Goal: Complete application form

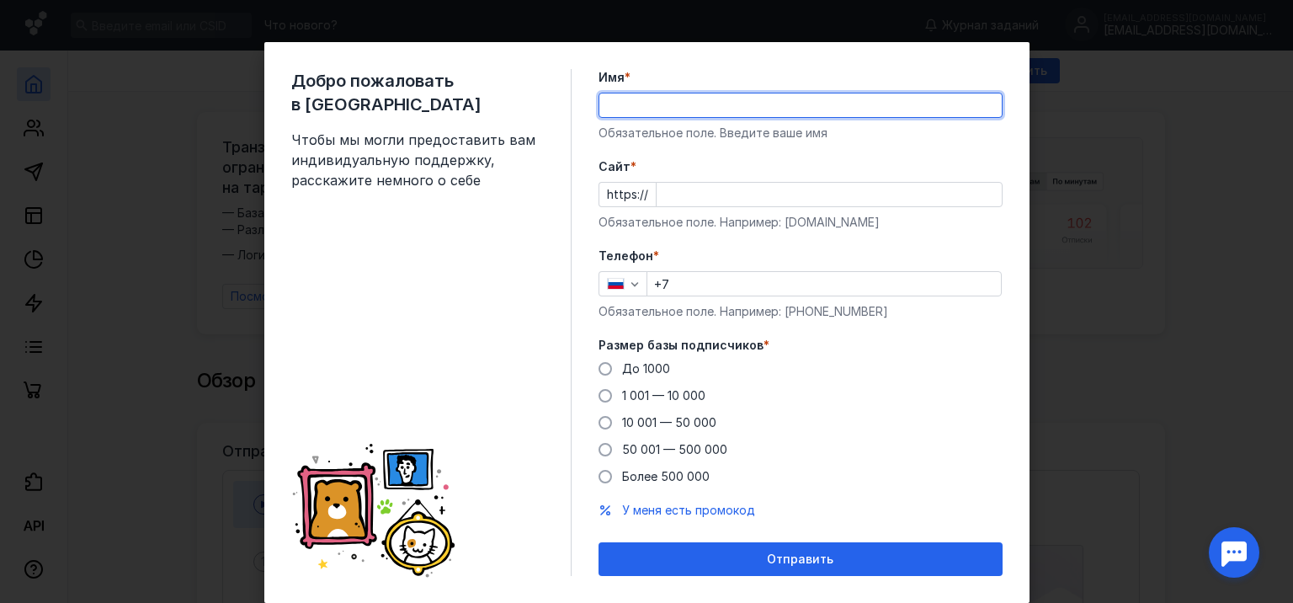
click at [648, 104] on input "Имя *" at bounding box center [801, 105] width 403 height 24
click at [1089, 200] on div "Добро пожаловать в Sendsay Чтобы мы могли предоставить вам индивидуальную подде…" at bounding box center [646, 301] width 1293 height 603
type input "[PERSON_NAME]"
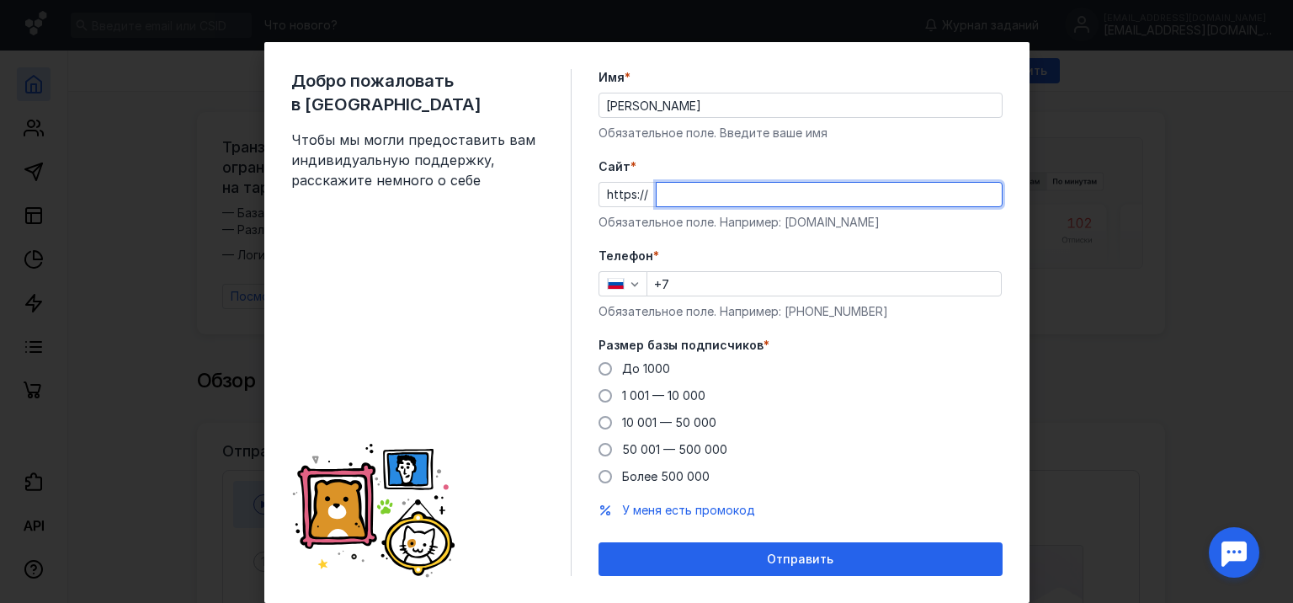
click at [702, 200] on input "Cайт *" at bounding box center [829, 195] width 345 height 24
type input "[DOMAIN_NAME]"
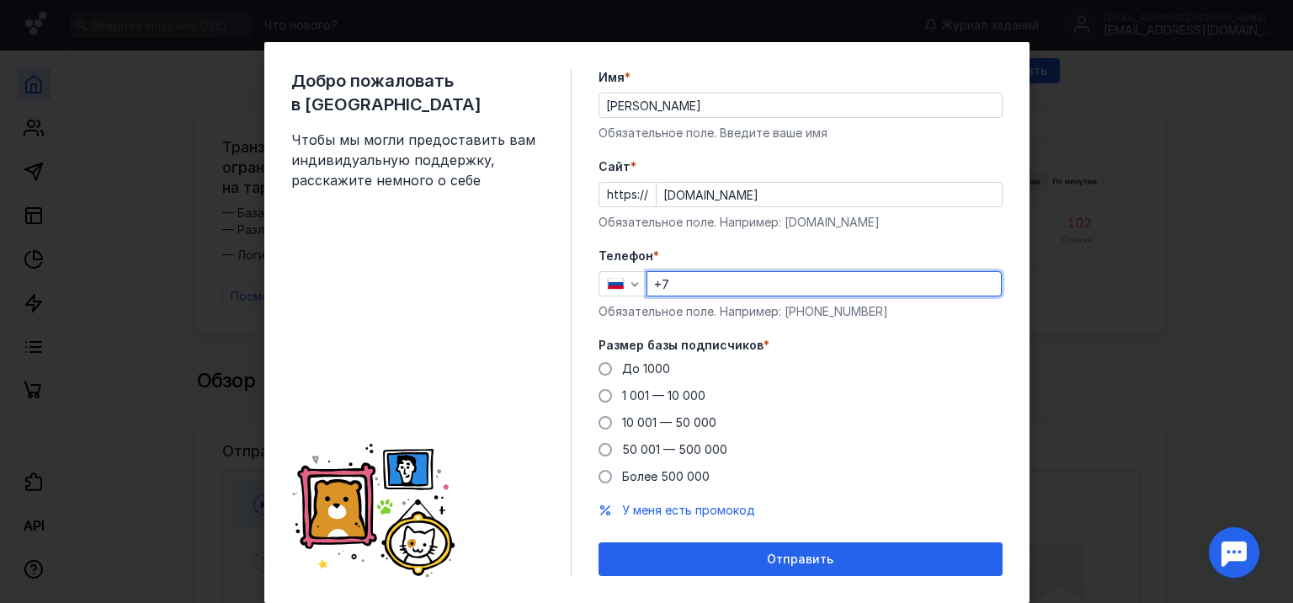
click at [704, 281] on input "+7" at bounding box center [825, 284] width 354 height 24
type input "[PHONE_NUMBER]"
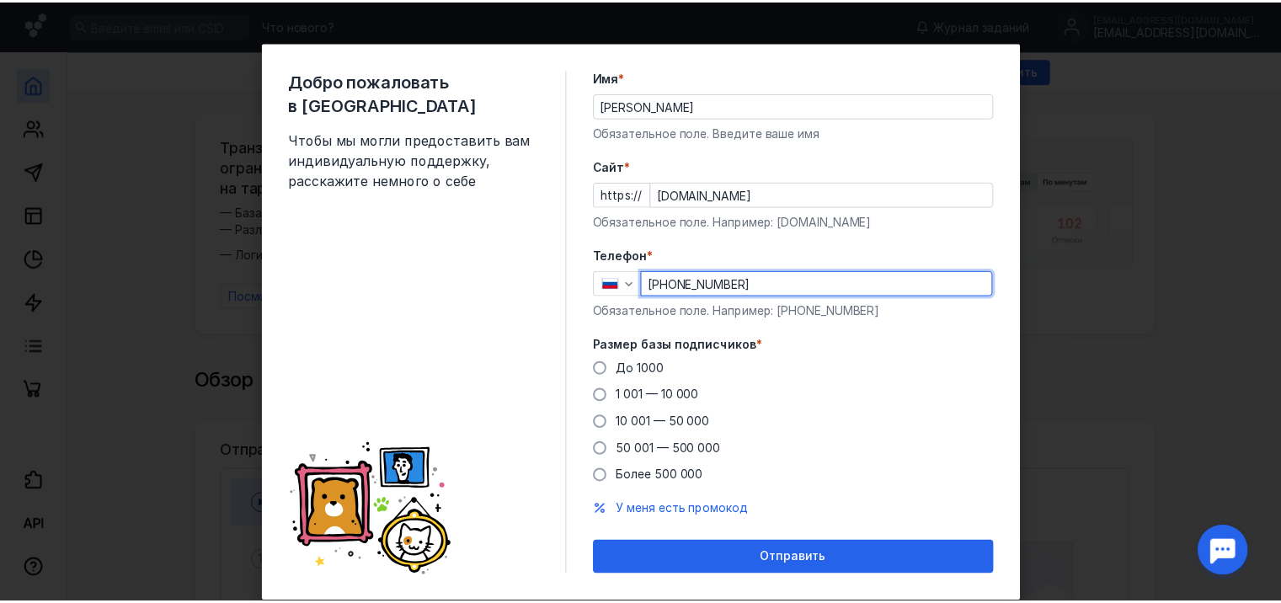
scroll to position [42, 0]
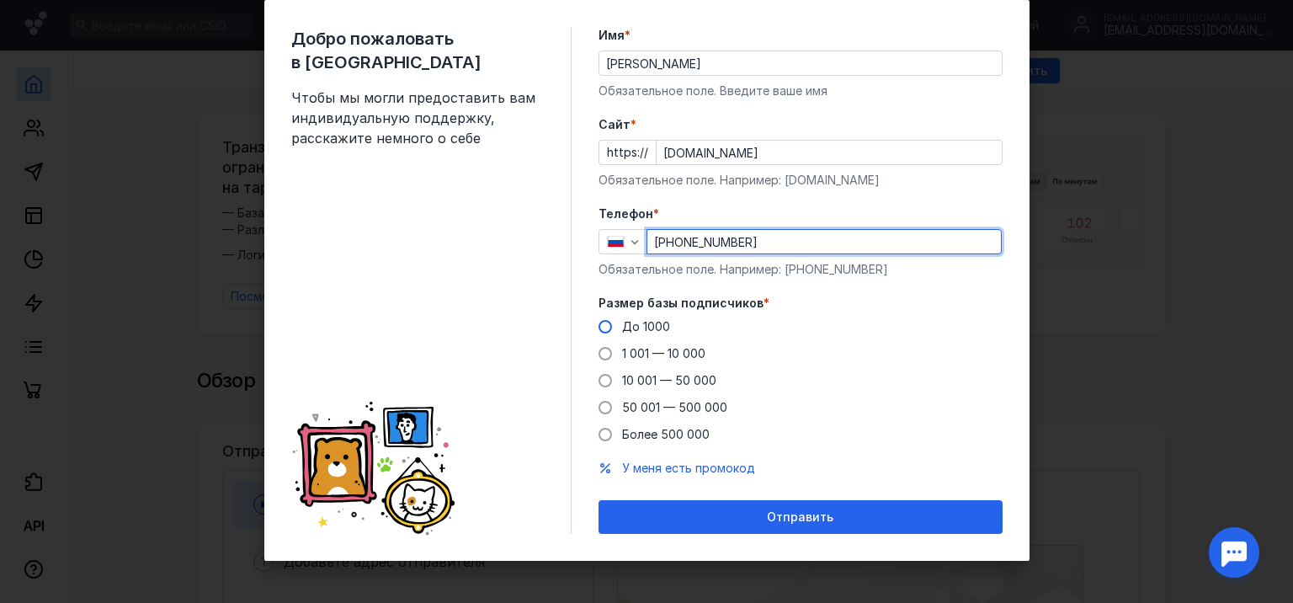
drag, startPoint x: 600, startPoint y: 327, endPoint x: 609, endPoint y: 333, distance: 10.3
click at [602, 327] on span at bounding box center [605, 326] width 13 height 13
click at [0, 0] on input "До 1000" at bounding box center [0, 0] width 0 height 0
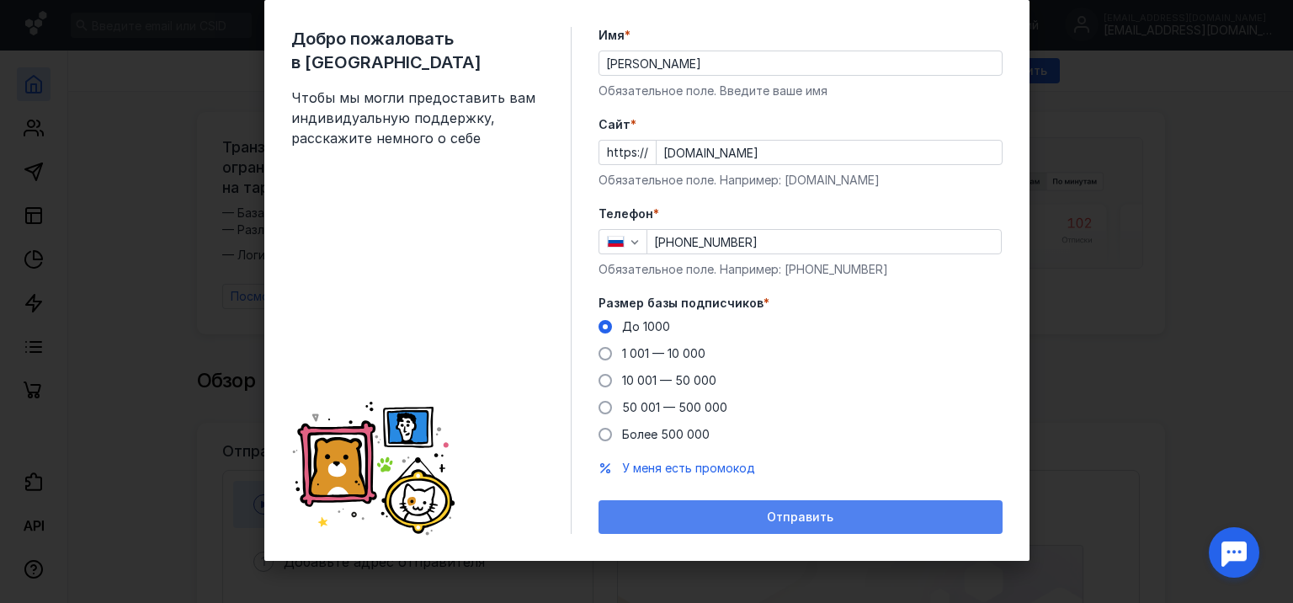
click at [767, 511] on span "Отправить" at bounding box center [800, 517] width 67 height 14
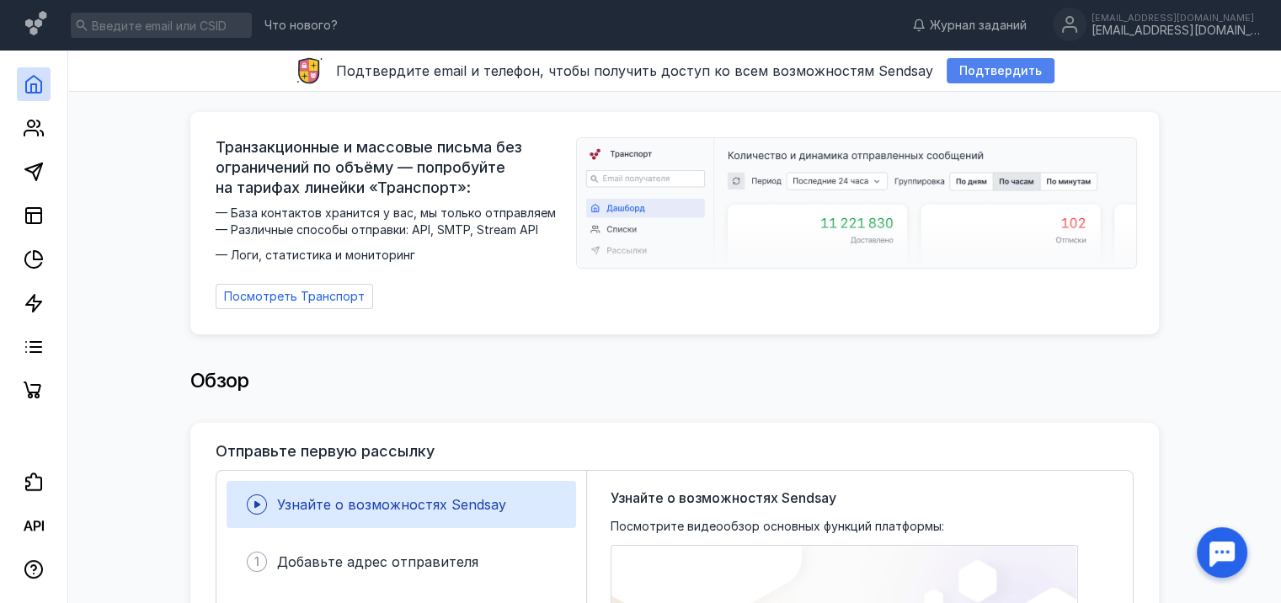
click at [987, 67] on span "Подтвердить" at bounding box center [1000, 71] width 83 height 14
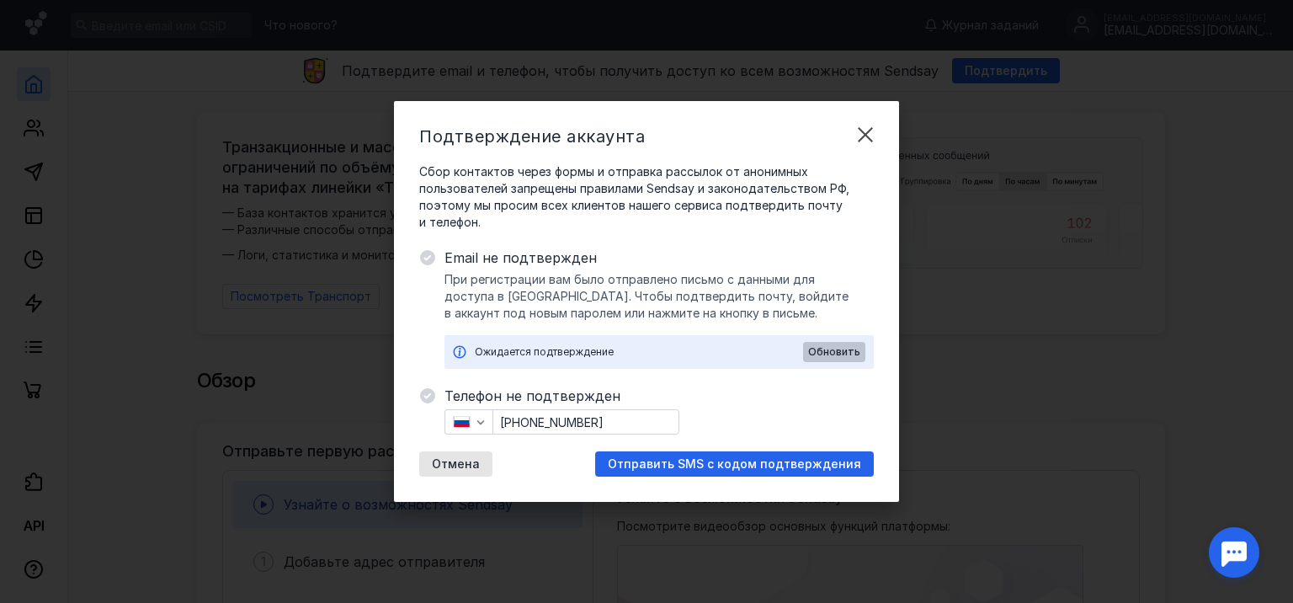
click at [850, 348] on span "Обновить" at bounding box center [834, 352] width 52 height 12
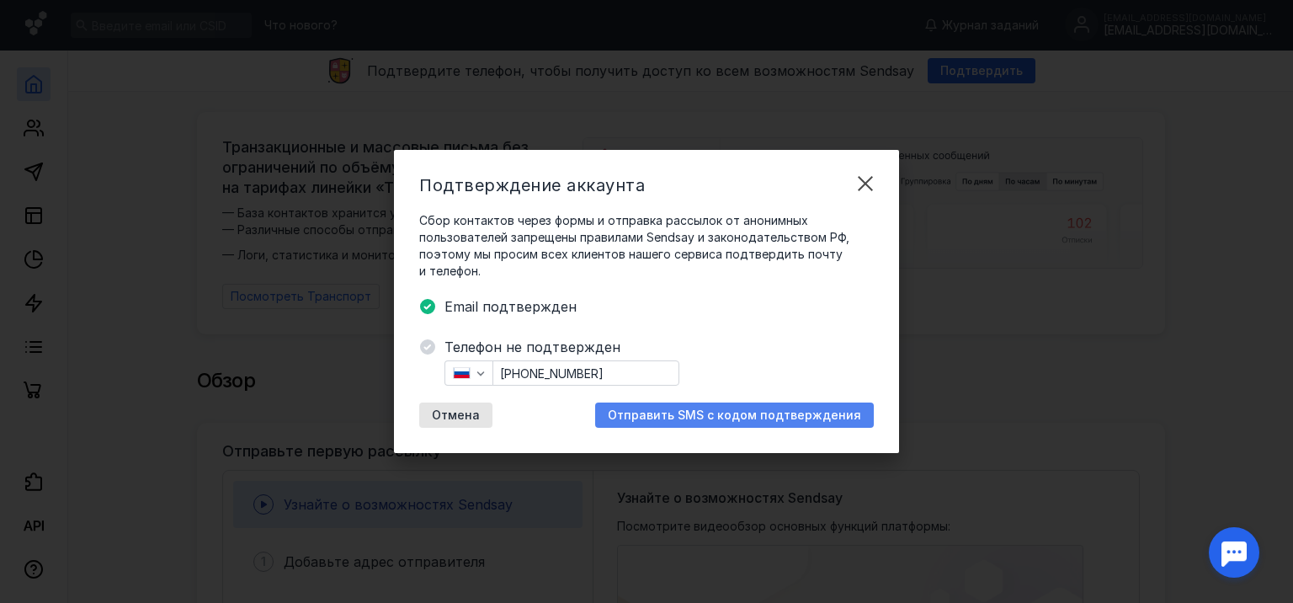
click at [765, 414] on span "Отправить SMS с кодом подтверждения" at bounding box center [734, 415] width 253 height 14
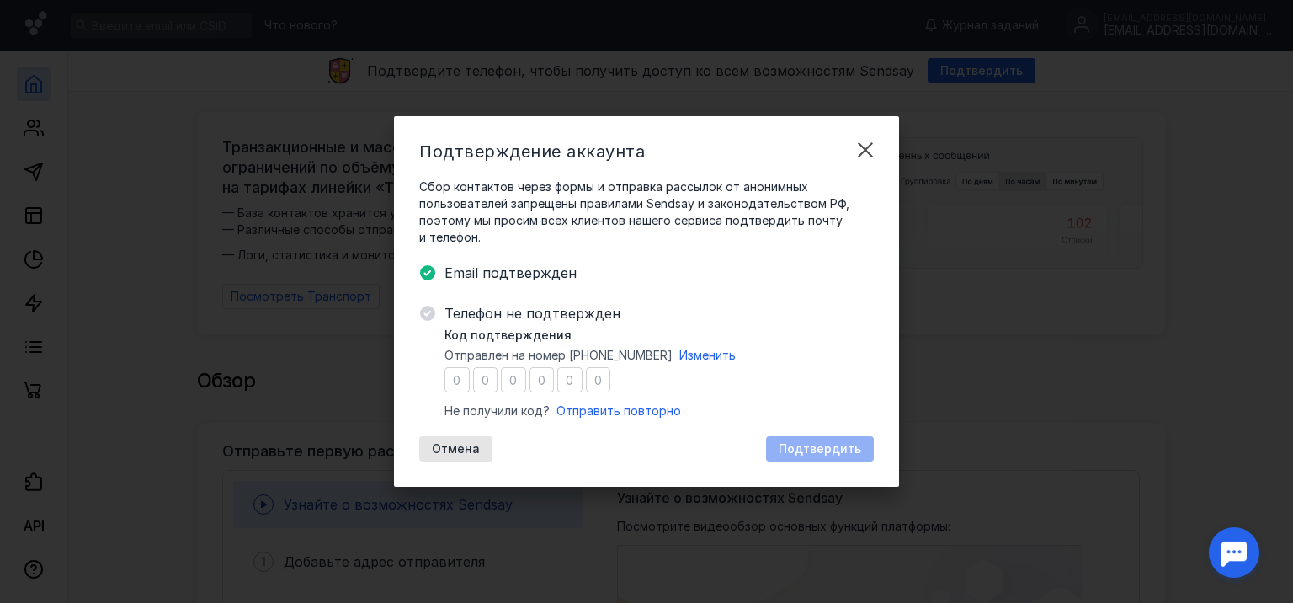
type input "9"
type input "2"
type input "5"
type input "0"
type input "7"
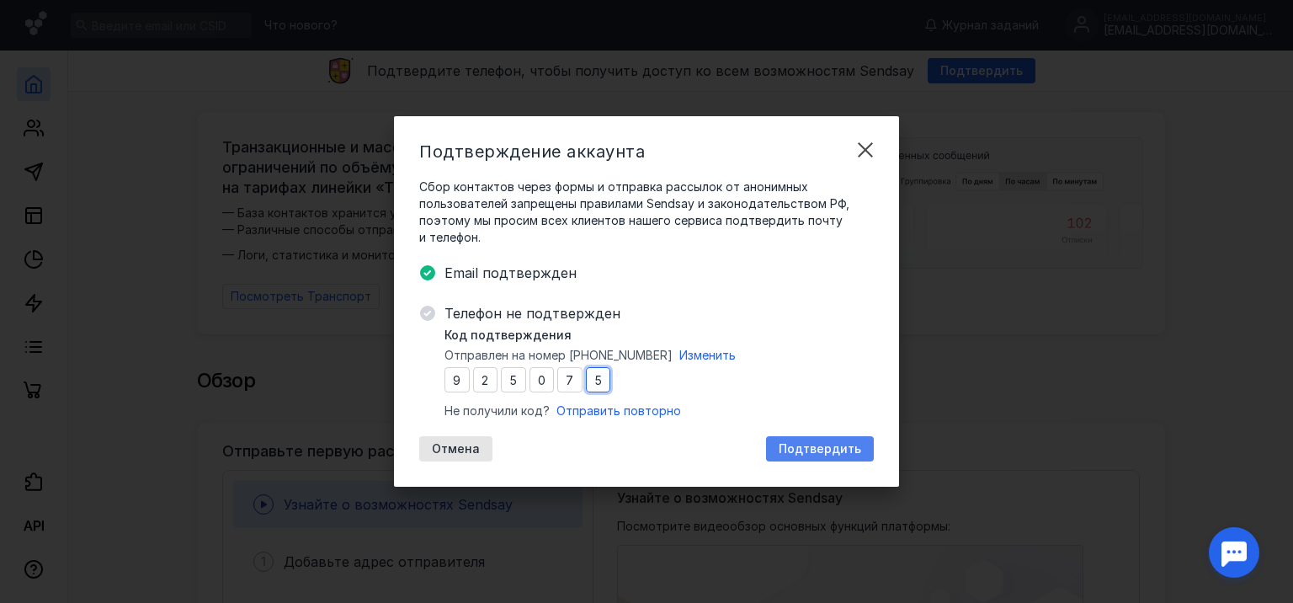
type input "5"
click at [821, 445] on span "Подтвердить" at bounding box center [820, 449] width 83 height 14
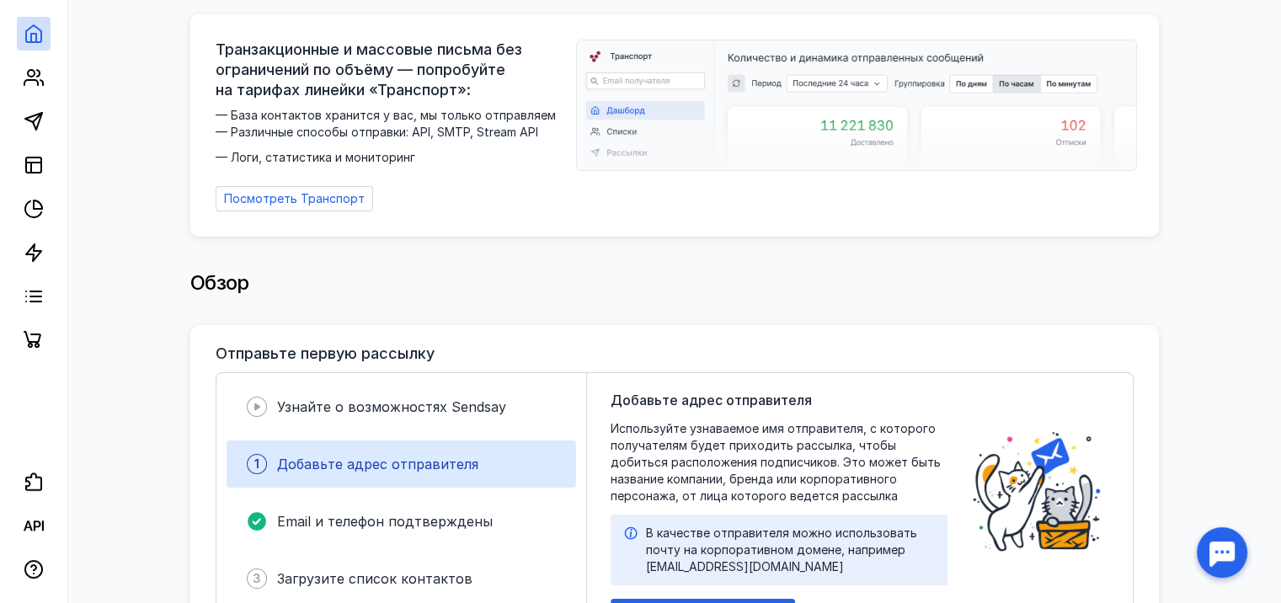
scroll to position [168, 0]
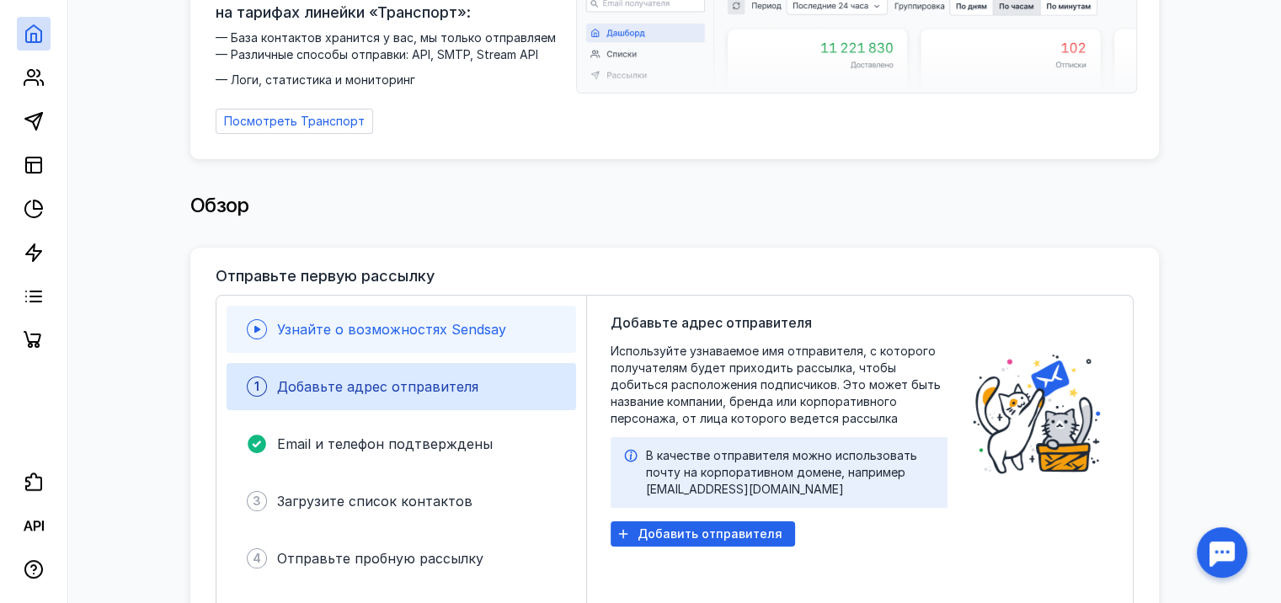
click at [396, 325] on span "Узнайте о возможностях Sendsay" at bounding box center [391, 329] width 229 height 17
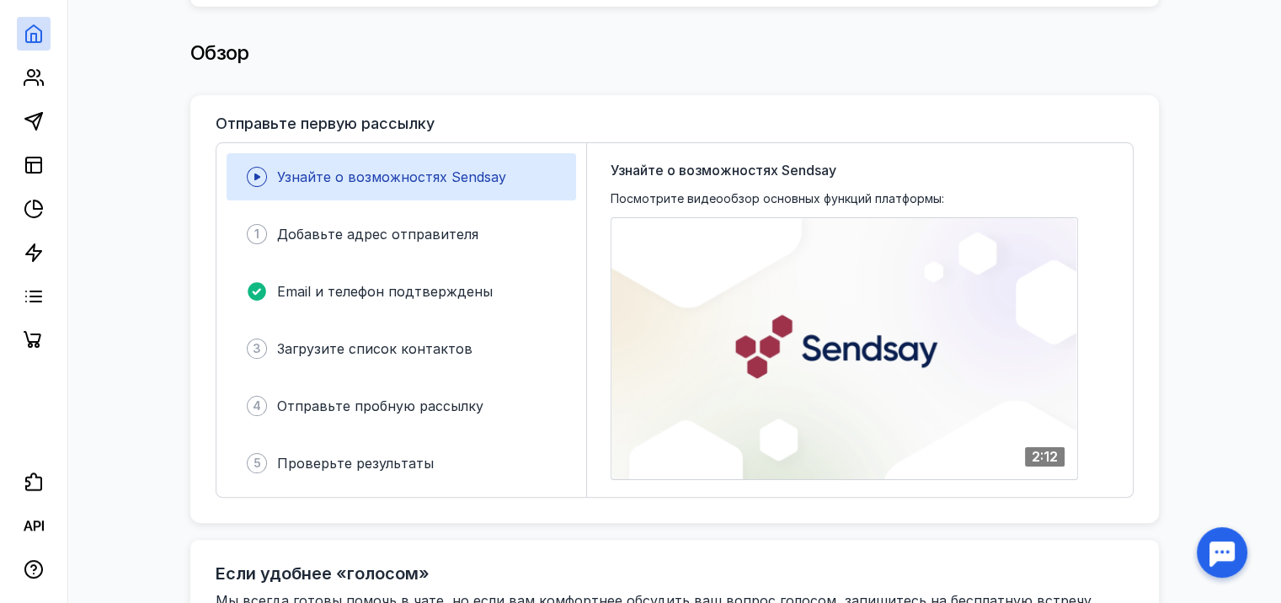
scroll to position [337, 0]
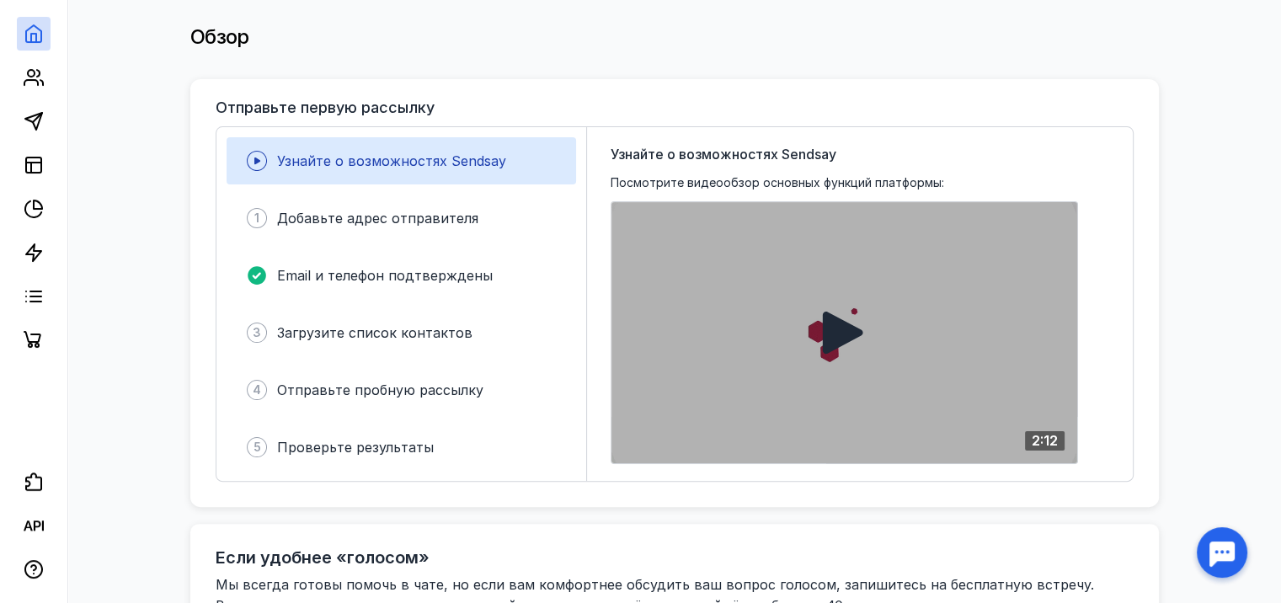
drag, startPoint x: 847, startPoint y: 301, endPoint x: 840, endPoint y: 307, distance: 9.0
click at [840, 307] on div at bounding box center [844, 332] width 466 height 261
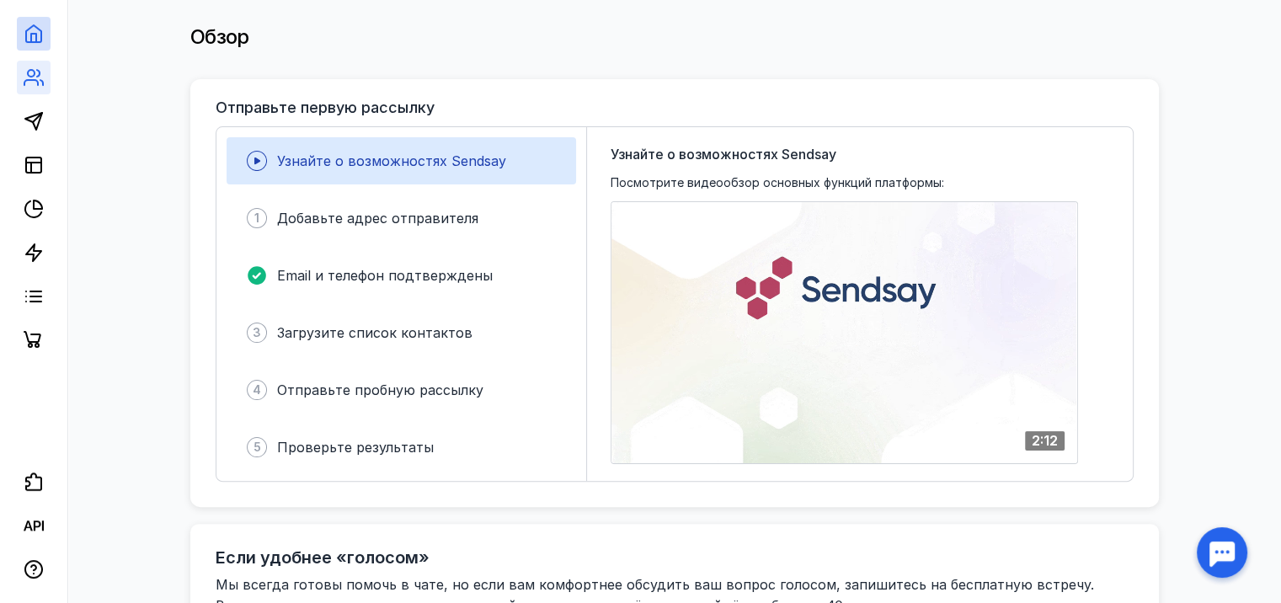
click at [45, 83] on link at bounding box center [34, 78] width 34 height 34
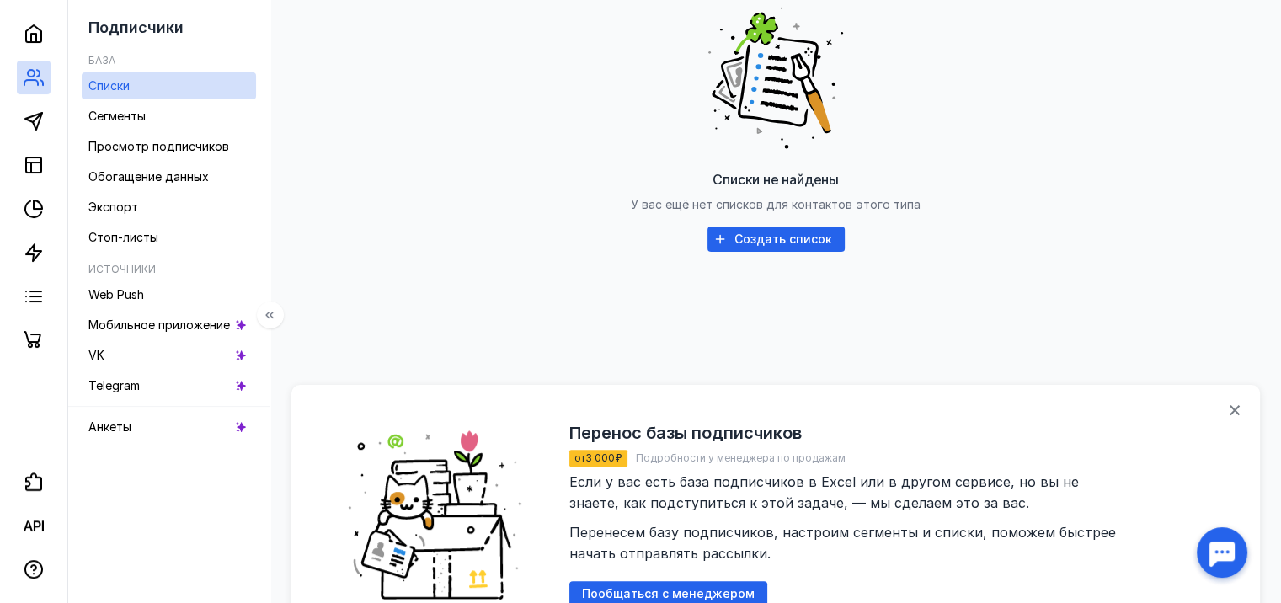
scroll to position [421, 0]
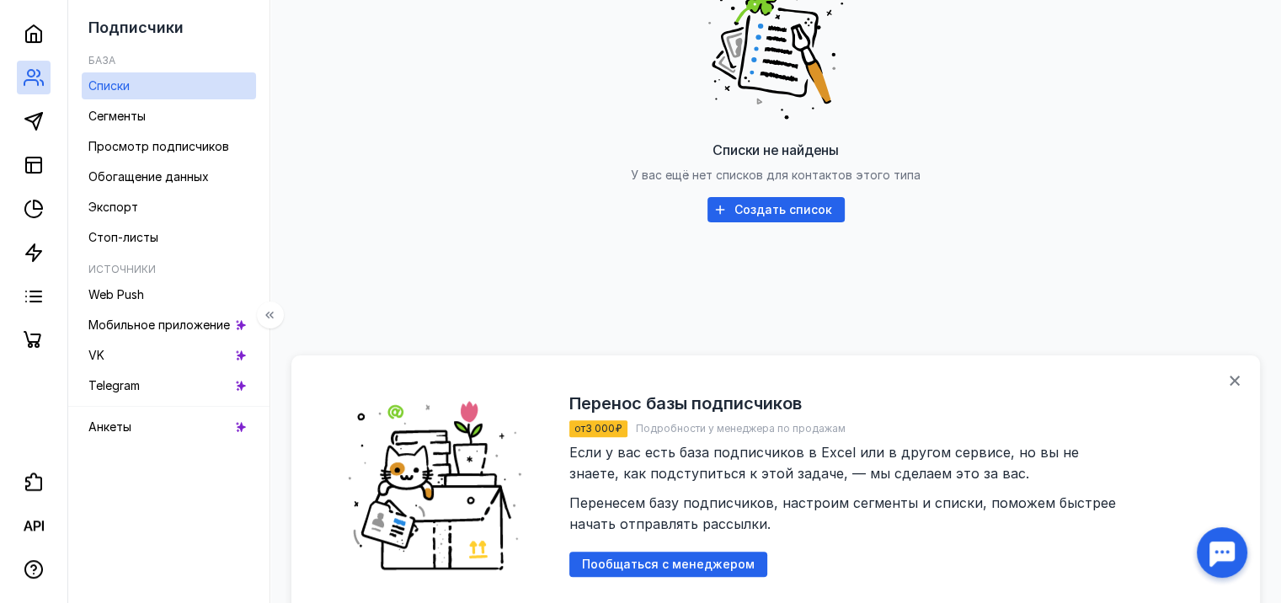
scroll to position [337, 0]
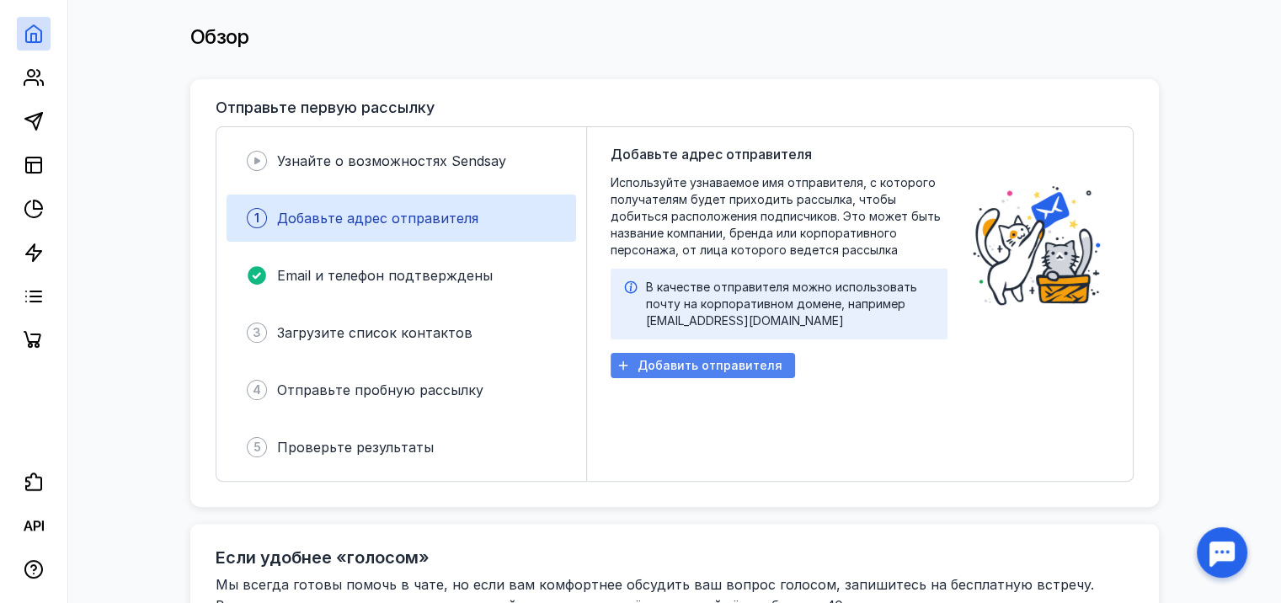
click at [709, 359] on span "Добавить отправителя" at bounding box center [709, 366] width 145 height 14
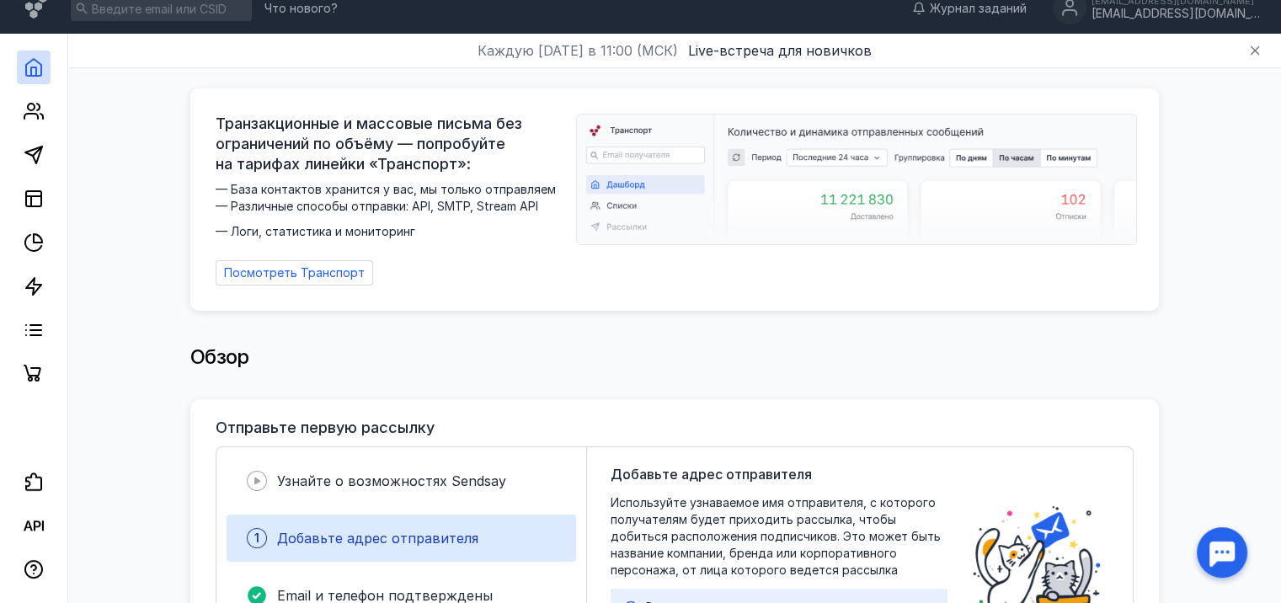
scroll to position [0, 0]
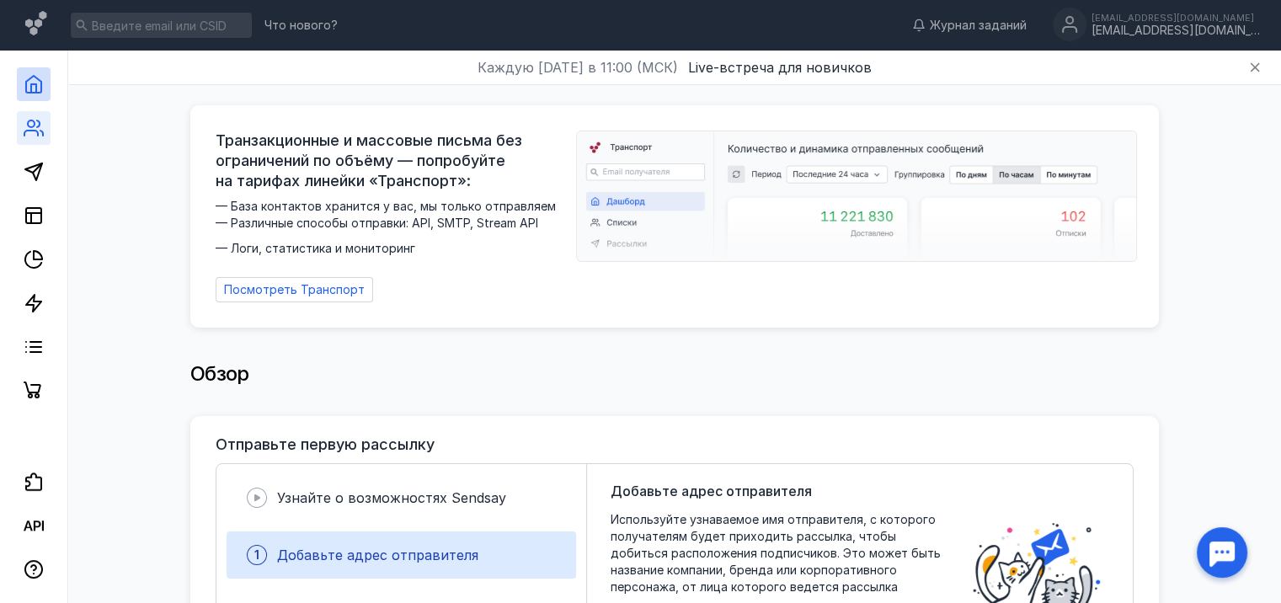
click at [18, 125] on link at bounding box center [34, 128] width 34 height 34
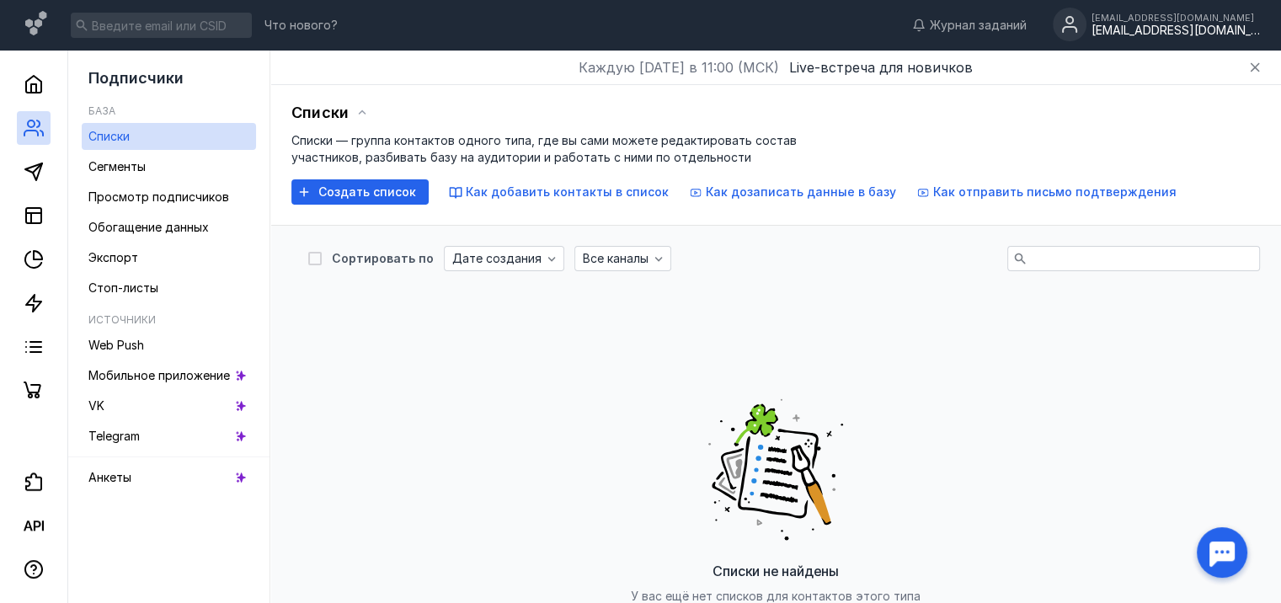
click at [1170, 26] on div "[EMAIL_ADDRESS][DOMAIN_NAME]" at bounding box center [1175, 31] width 168 height 14
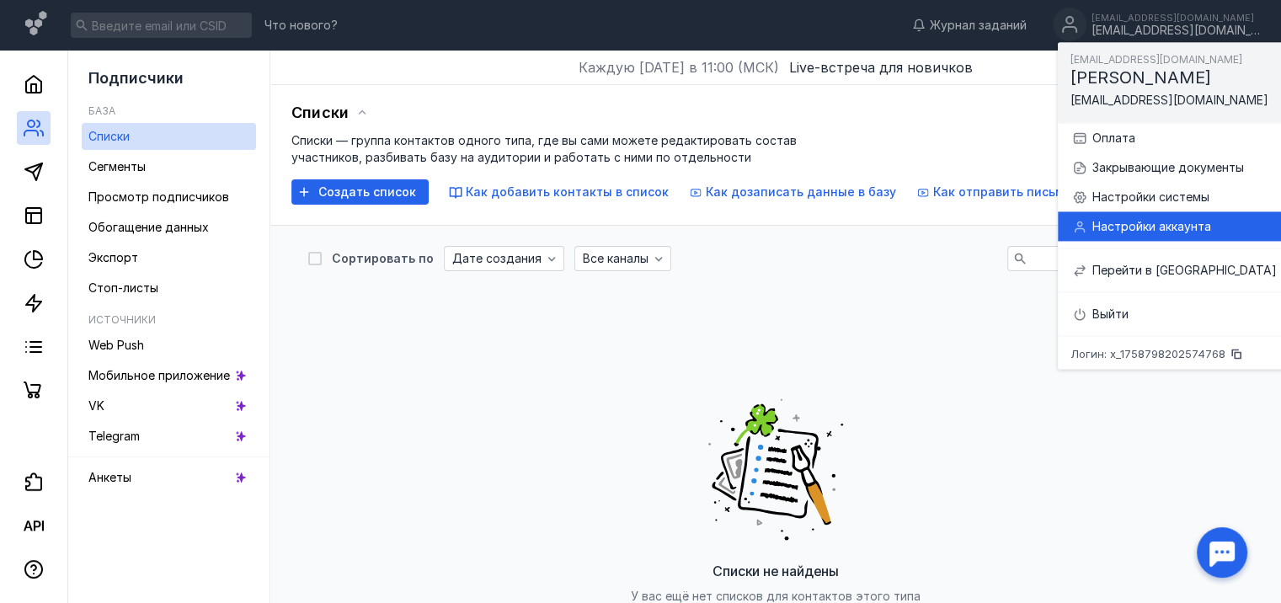
click at [1118, 230] on div "Настройки аккаунта" at bounding box center [1184, 226] width 184 height 17
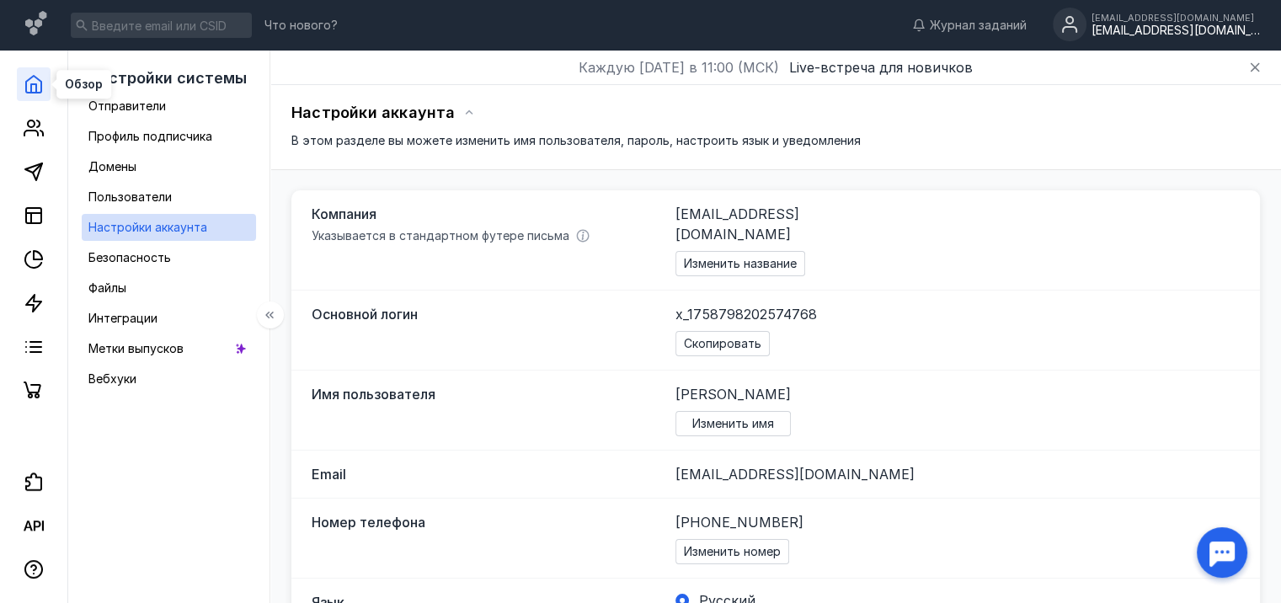
click at [39, 84] on icon at bounding box center [34, 84] width 20 height 20
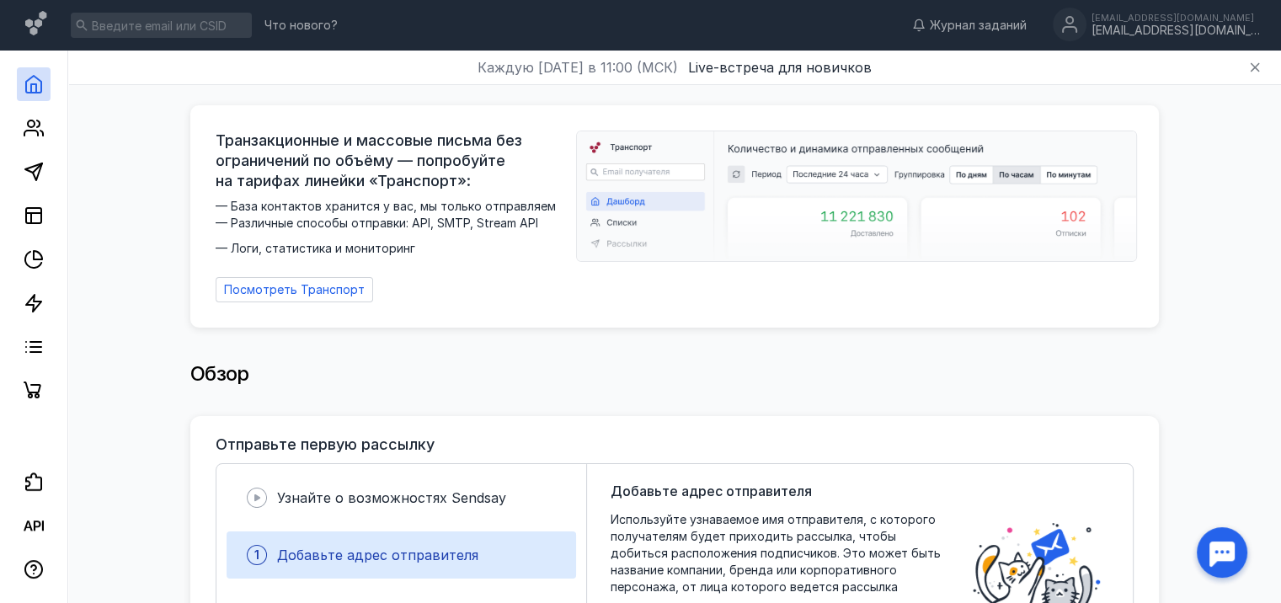
scroll to position [84, 0]
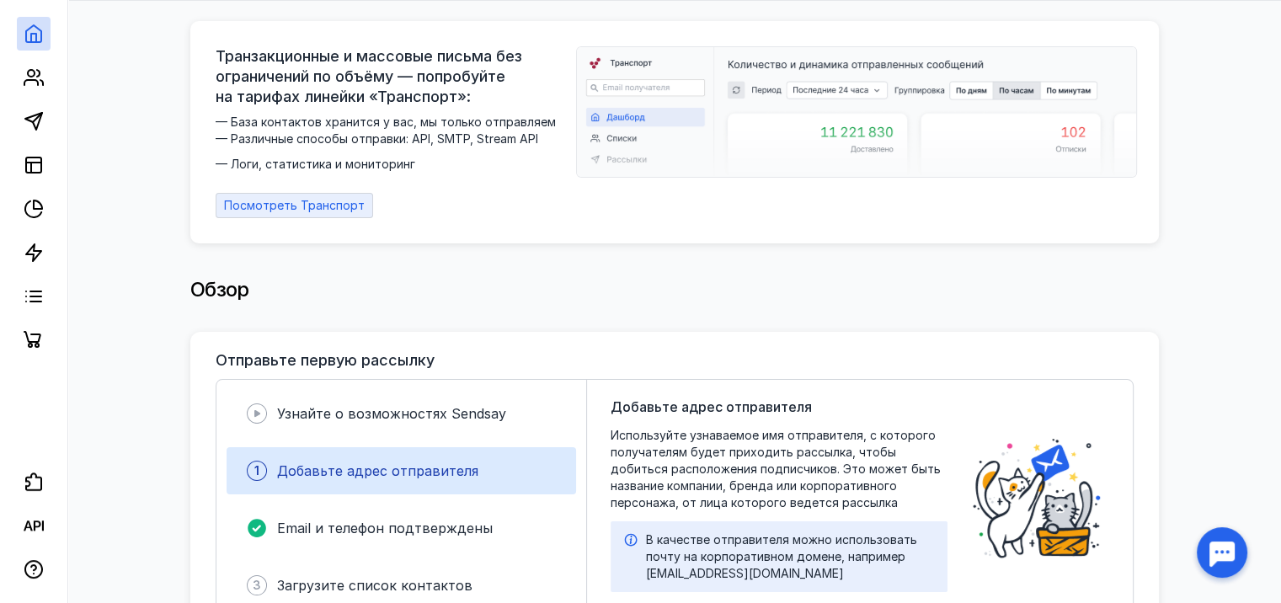
click at [273, 201] on span "Посмотреть Транспорт" at bounding box center [294, 206] width 141 height 14
